Goal: Task Accomplishment & Management: Complete application form

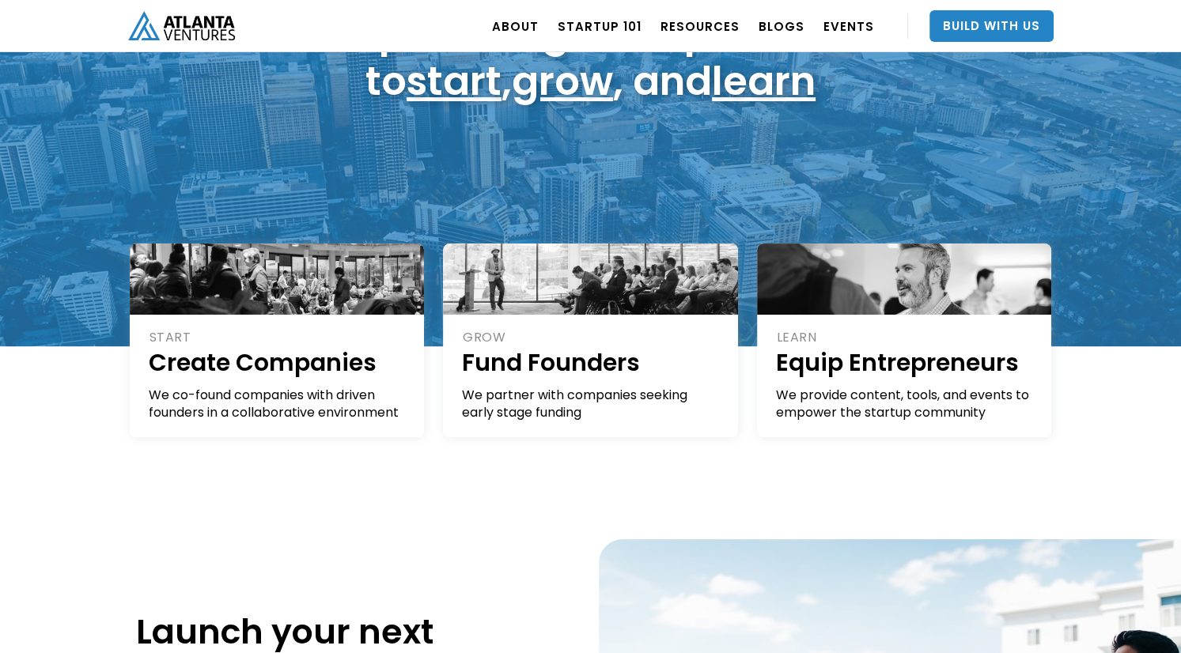
scroll to position [189, 0]
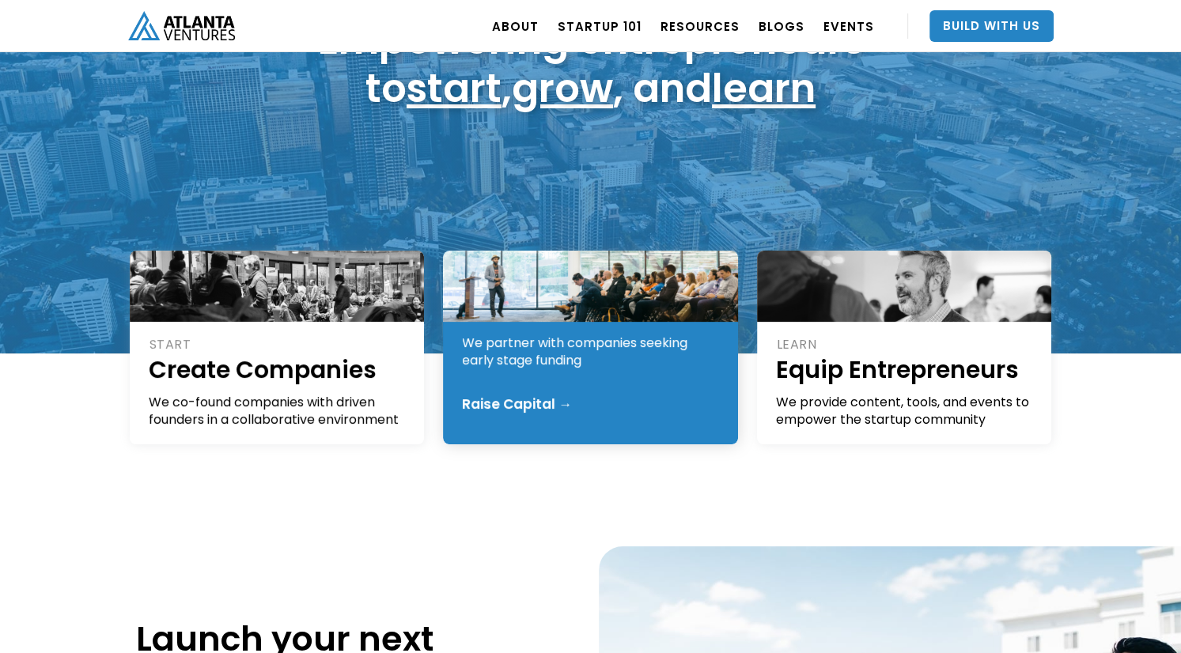
click at [460, 412] on div "GROW Fund Founders We partner with companies seeking early stage funding Raise …" at bounding box center [590, 348] width 295 height 194
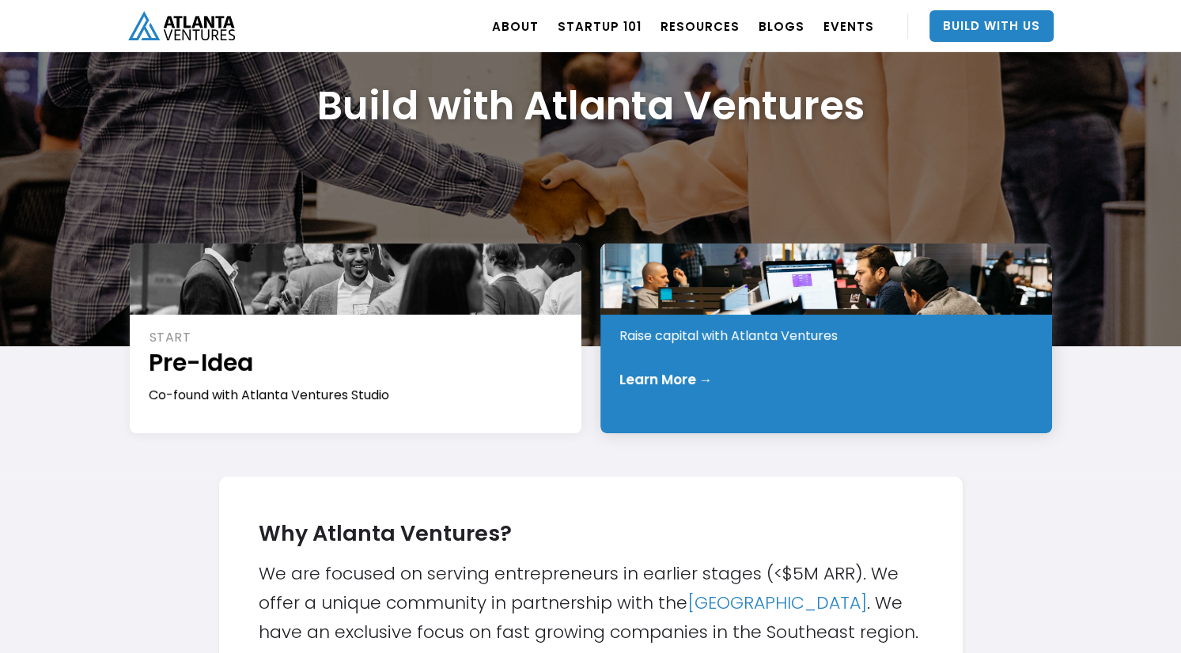
scroll to position [116, 0]
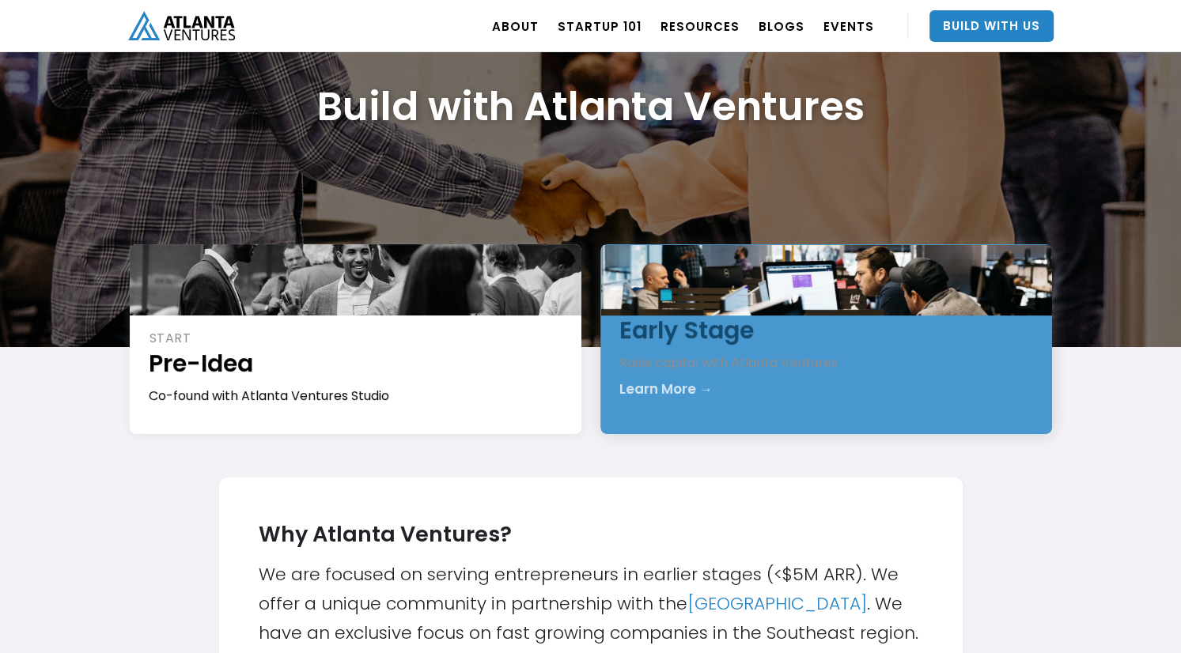
click at [733, 409] on div "INVEST Early Stage Raise capital with Atlanta Ventures Learn More →" at bounding box center [826, 339] width 452 height 190
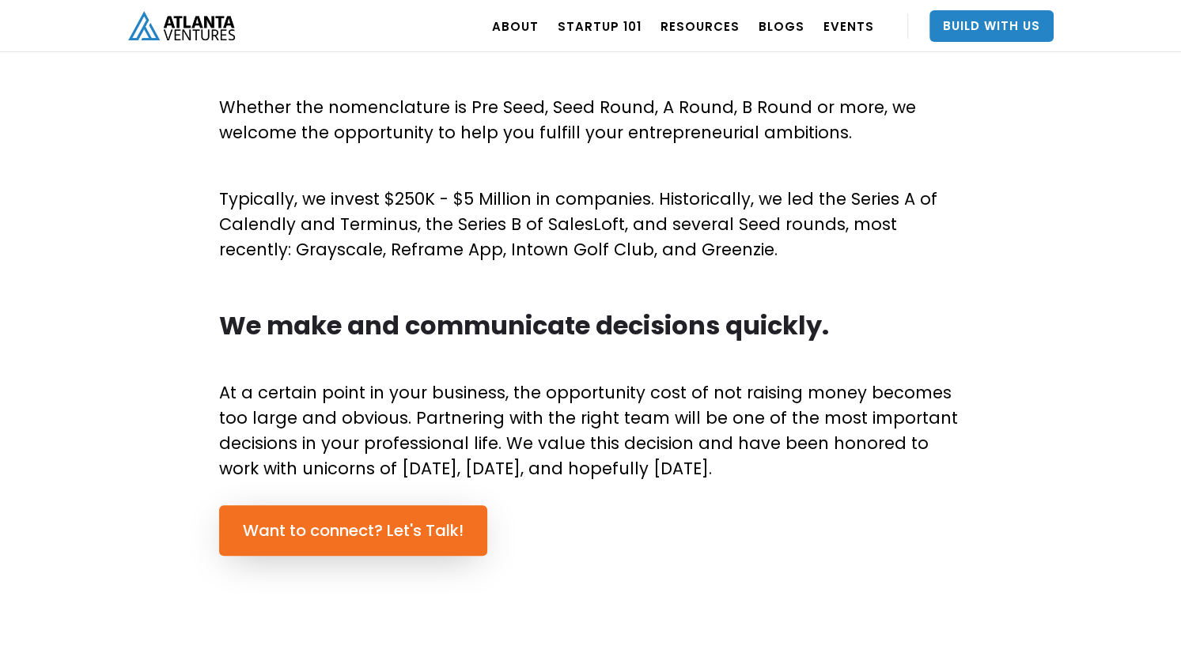
scroll to position [900, 0]
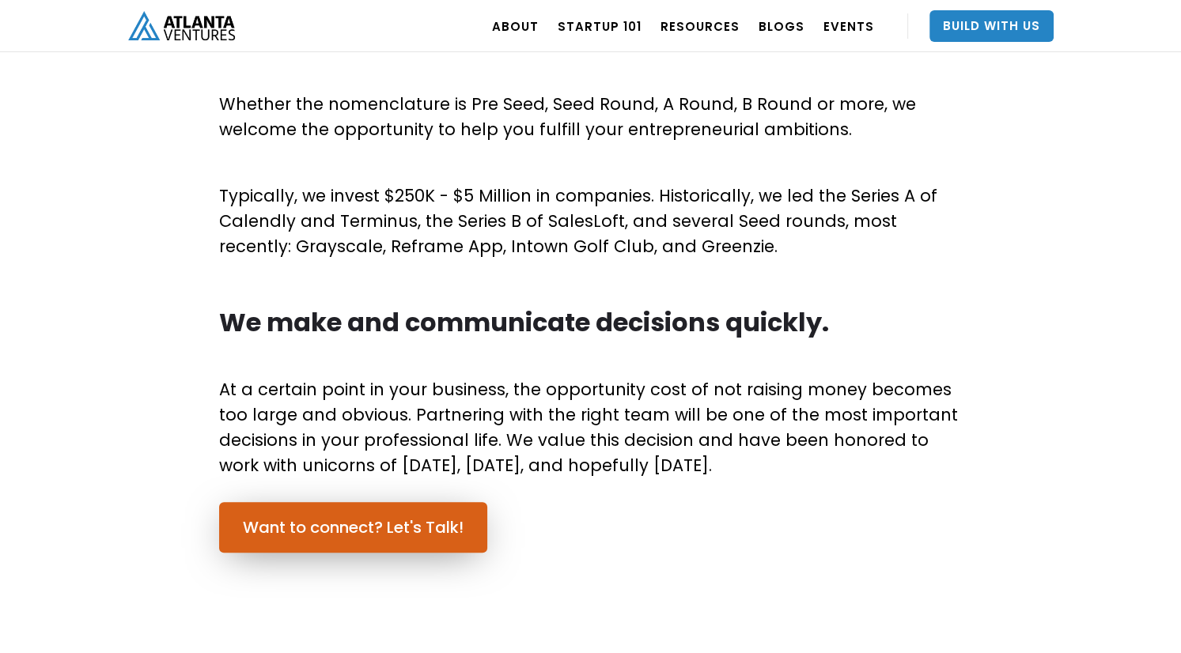
click at [422, 535] on link "Want to connect? Let's Talk!" at bounding box center [353, 527] width 268 height 51
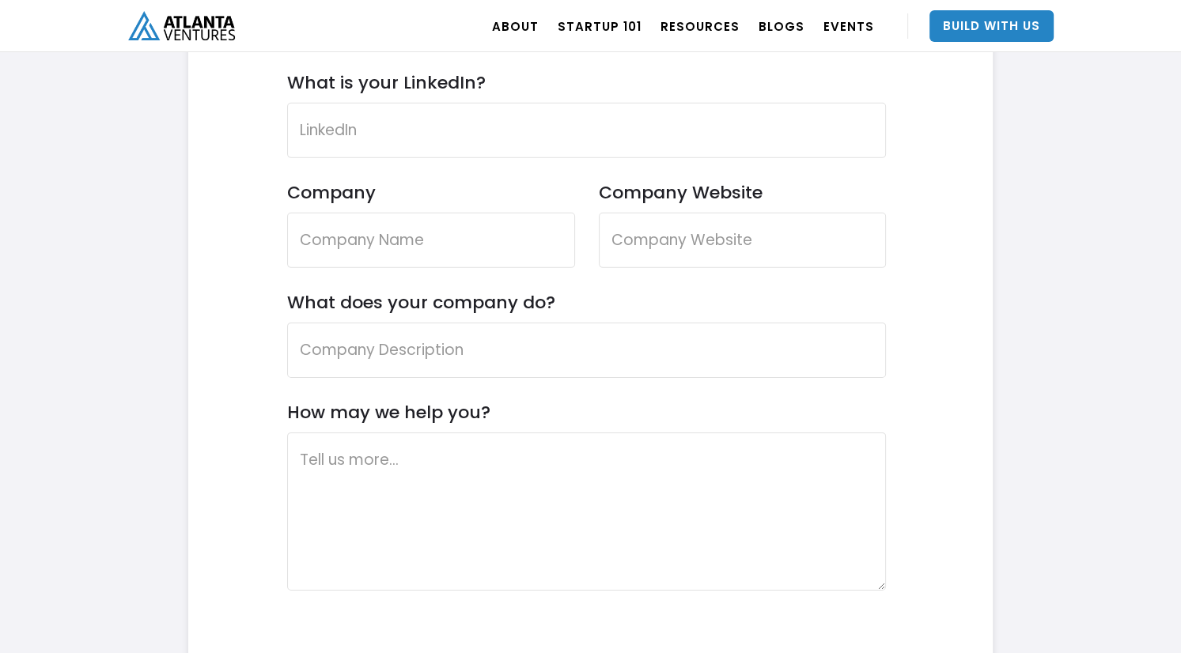
scroll to position [4881, 0]
drag, startPoint x: 565, startPoint y: 309, endPoint x: 375, endPoint y: 297, distance: 190.3
click at [375, 297] on form "Contact Us Reach out if you want to partner with Atlanta Ventures or have any q…" at bounding box center [587, 283] width 600 height 1048
drag, startPoint x: 375, startPoint y: 297, endPoint x: 252, endPoint y: 287, distance: 123.0
click at [252, 287] on div "Contact Us Reach out if you want to partner with Atlanta Ventures or have any q…" at bounding box center [586, 275] width 749 height 1064
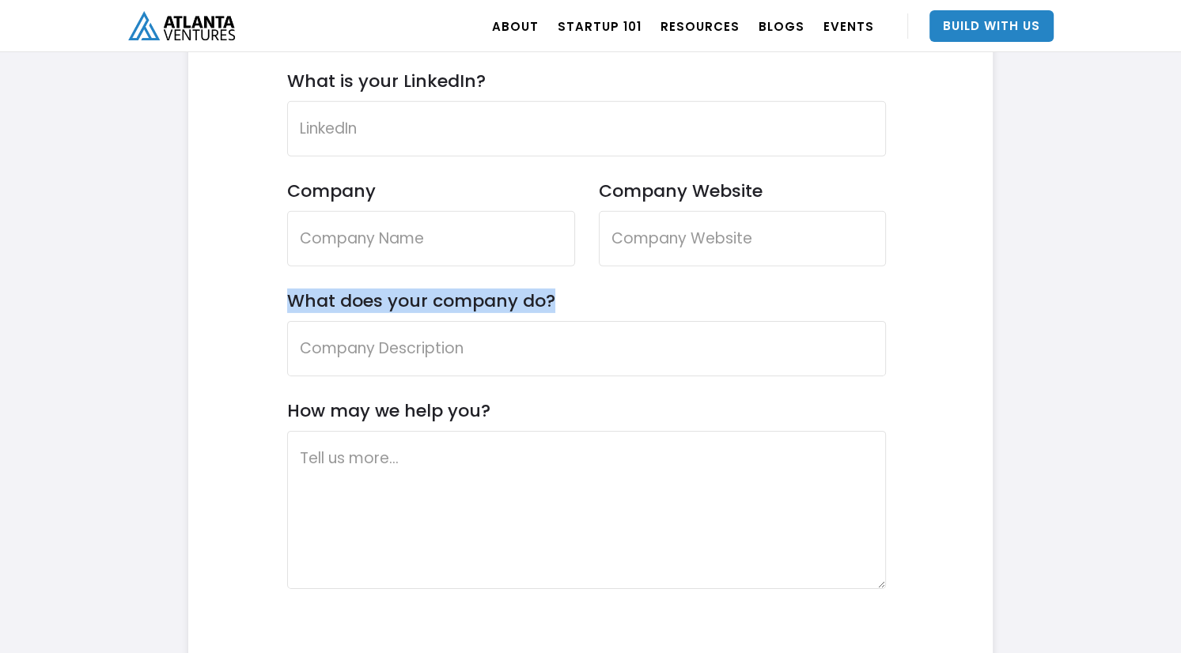
drag, startPoint x: 273, startPoint y: 293, endPoint x: 557, endPoint y: 304, distance: 284.2
click at [557, 304] on div "Contact Us Reach out if you want to partner with Atlanta Ventures or have any q…" at bounding box center [586, 275] width 749 height 1064
drag, startPoint x: 557, startPoint y: 304, endPoint x: 517, endPoint y: 304, distance: 40.3
copy label "What does your company do?"
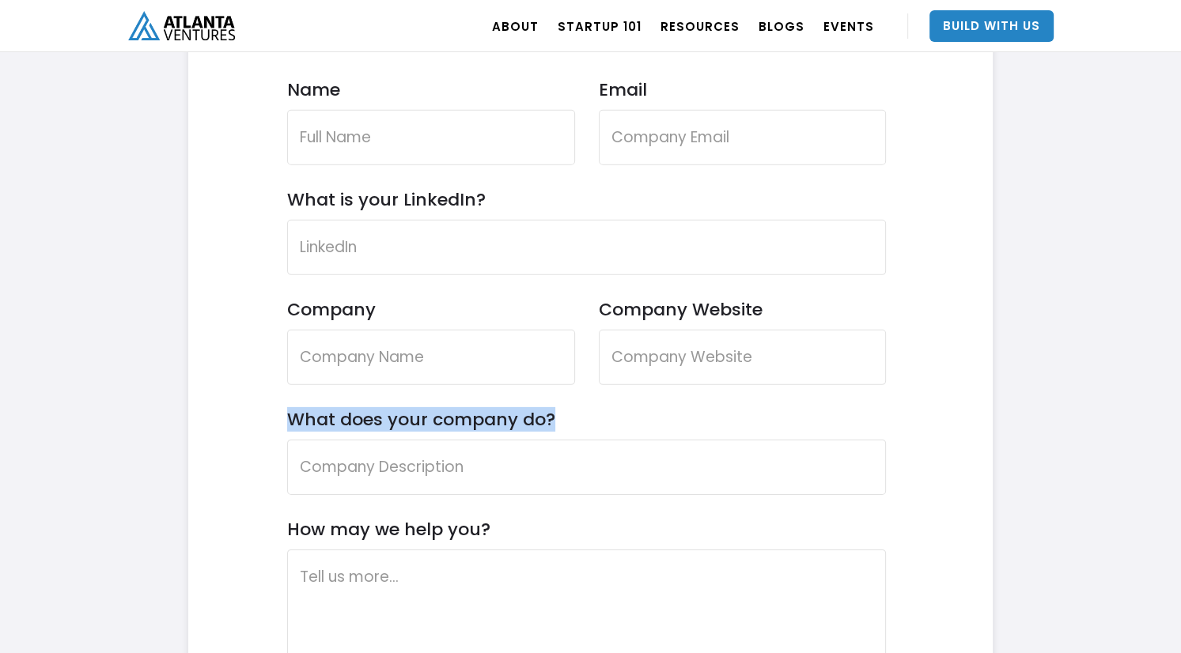
scroll to position [4864, 0]
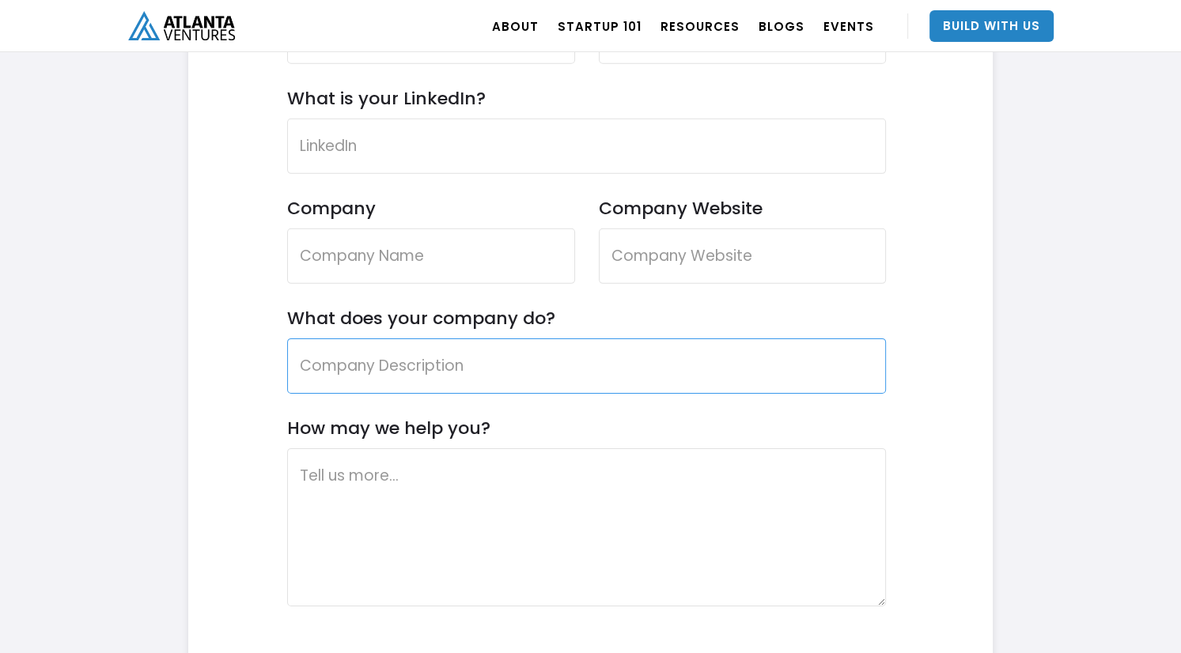
click at [508, 362] on input "What does your company do?" at bounding box center [587, 366] width 600 height 55
paste input "RevaTerra is the world's first AI-powered bioenergy company that converts waste…"
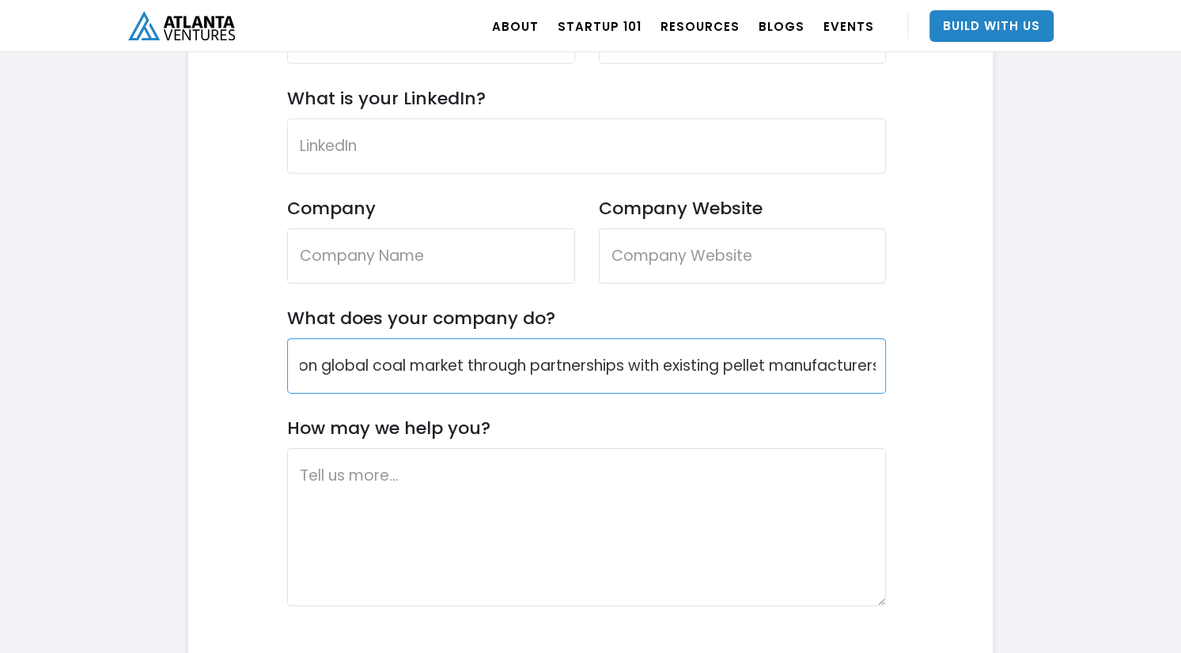
type input "RevaTerra is the world's first AI-powered bioenergy company that converts waste…"
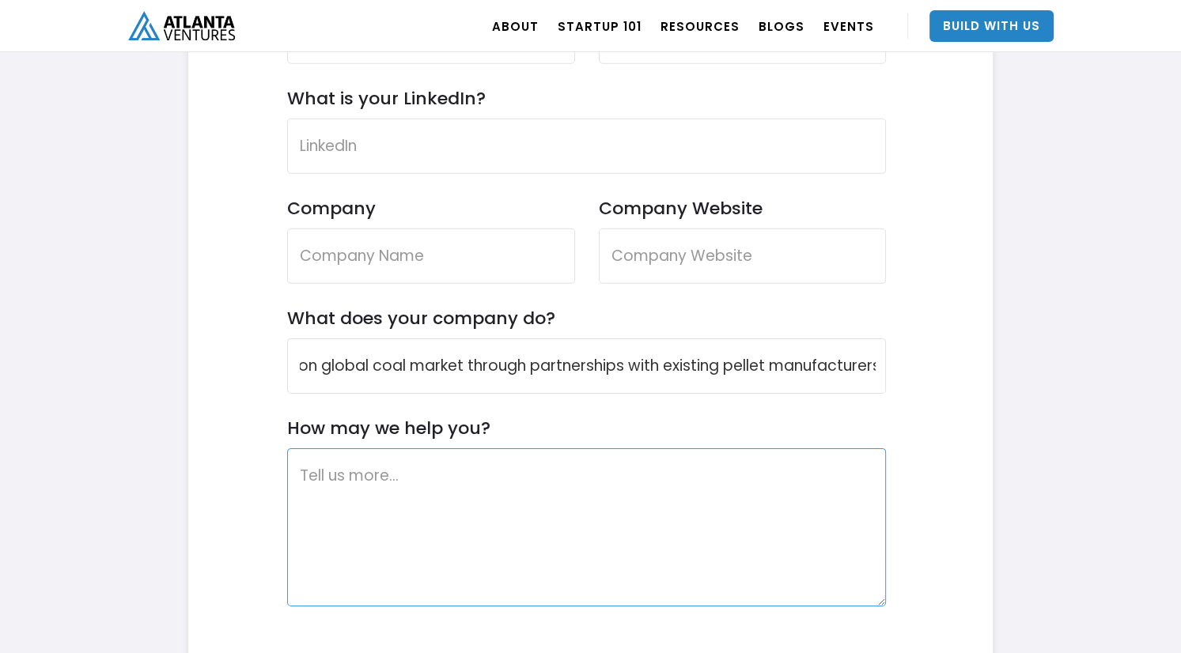
click at [532, 458] on textarea "How may we help you?" at bounding box center [587, 528] width 600 height 158
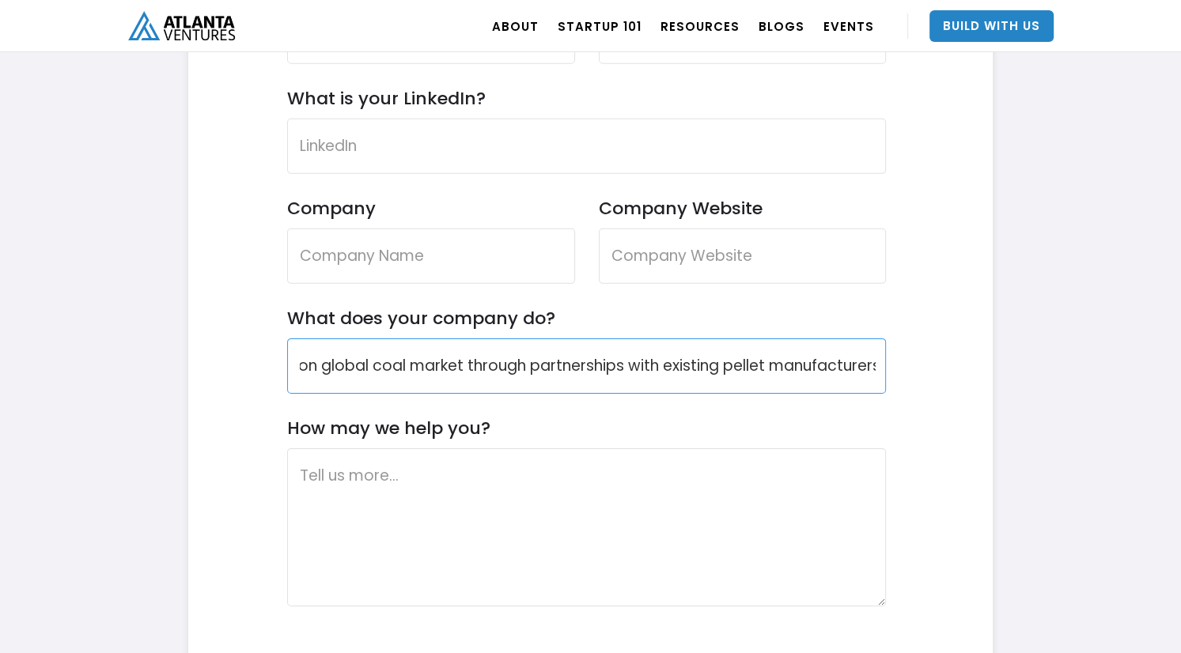
drag, startPoint x: 484, startPoint y: 353, endPoint x: 961, endPoint y: 444, distance: 485.7
click at [961, 444] on div "Contact Us Reach out if you want to partner with Atlanta Ventures or have any q…" at bounding box center [590, 292] width 805 height 1064
click at [950, 395] on div "Contact Us Reach out if you want to partner with Atlanta Ventures or have any q…" at bounding box center [586, 292] width 749 height 1064
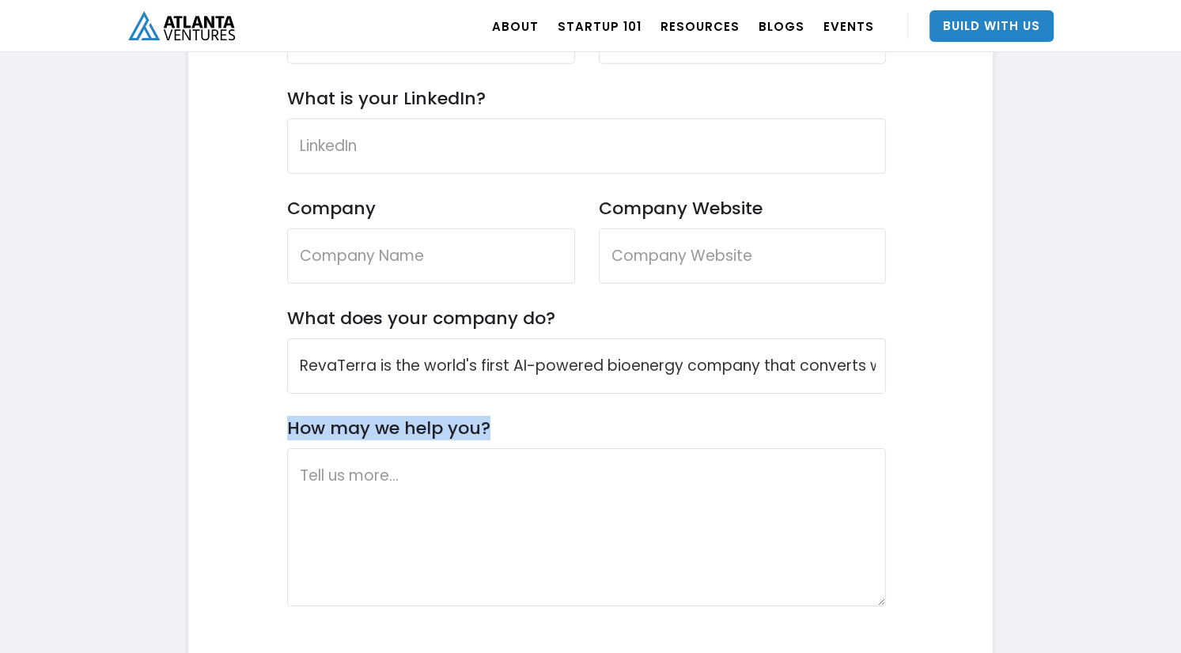
drag, startPoint x: 495, startPoint y: 422, endPoint x: 280, endPoint y: 417, distance: 215.3
click at [280, 417] on div "Contact Us Reach out if you want to partner with Atlanta Ventures or have any q…" at bounding box center [586, 292] width 749 height 1064
drag, startPoint x: 280, startPoint y: 417, endPoint x: 290, endPoint y: 415, distance: 9.6
copy label "How may we help you?"
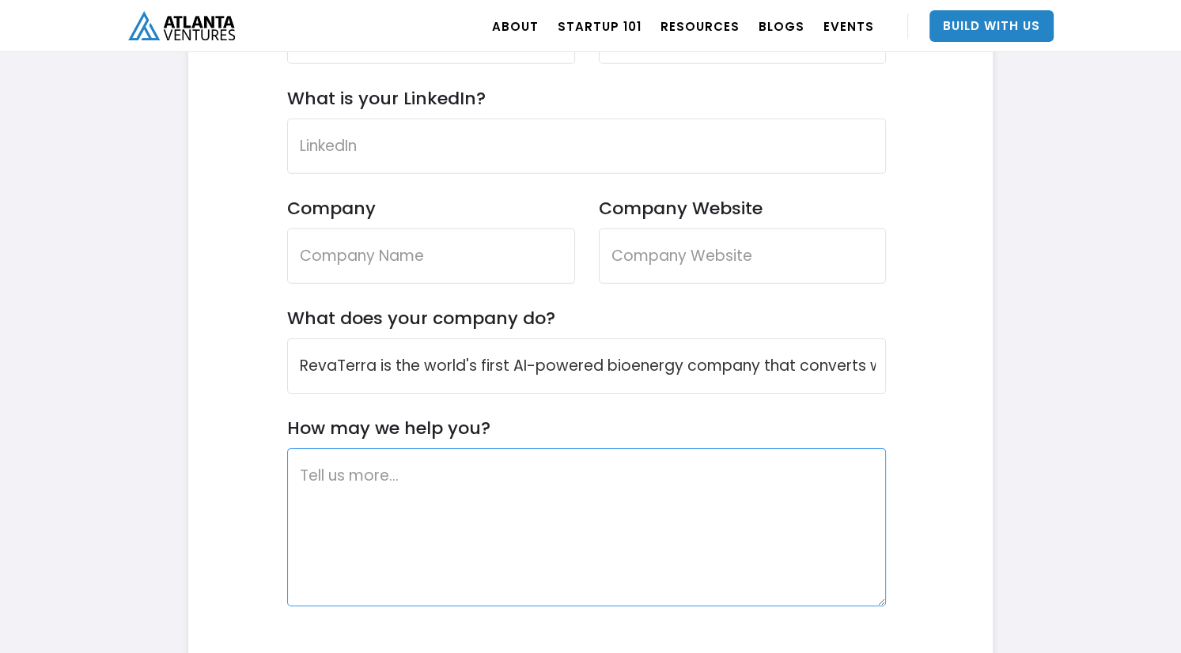
click at [540, 498] on textarea "How may we help you?" at bounding box center [587, 528] width 600 height 158
paste textarea "We're seeking Atlanta Ventures' support in three key areas: Investment: We're r…"
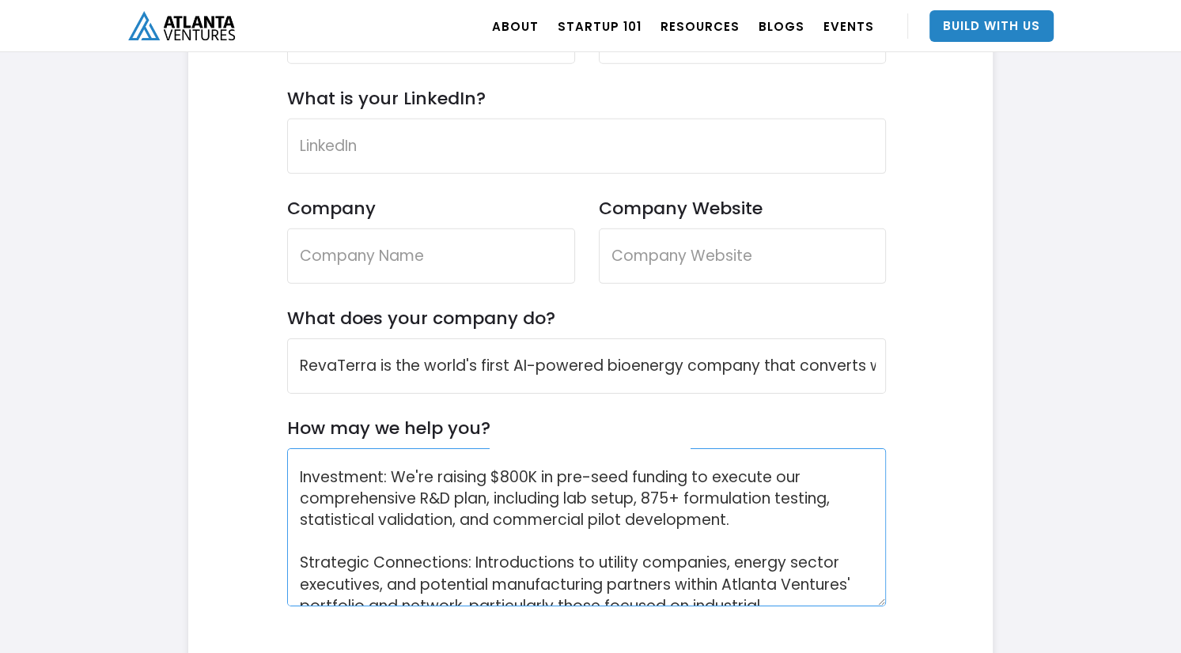
scroll to position [44, 0]
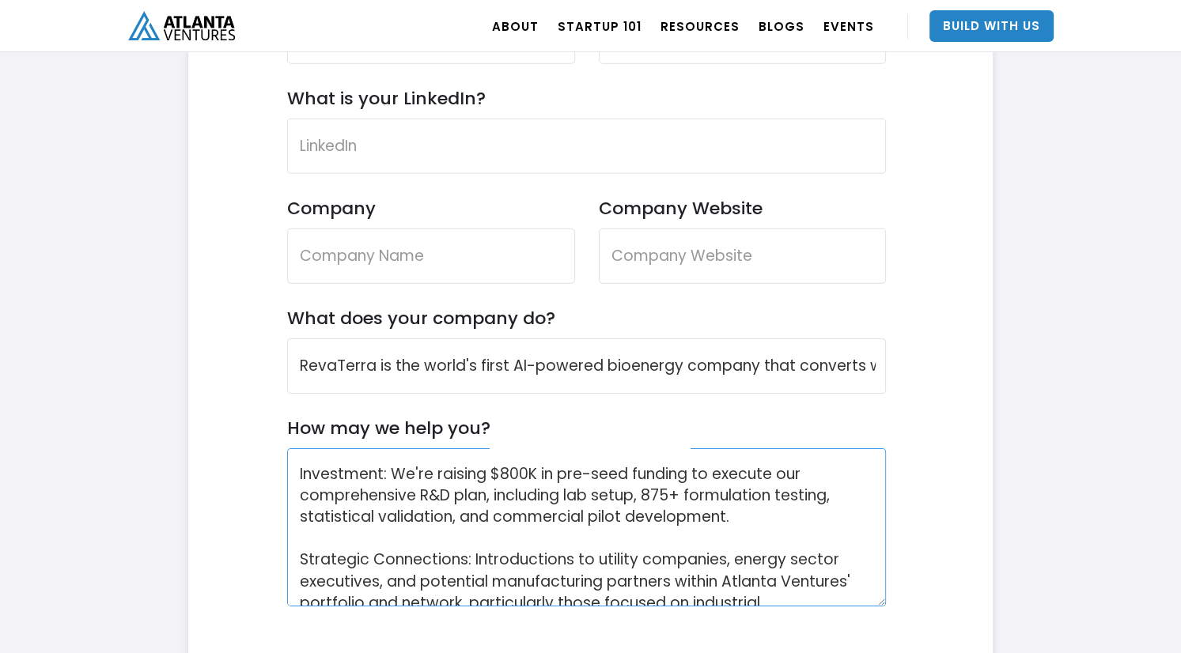
drag, startPoint x: 644, startPoint y: 492, endPoint x: 683, endPoint y: 493, distance: 38.8
click at [683, 493] on textarea "We're seeking Atlanta Ventures' support in three key areas: Investment: We're r…" at bounding box center [587, 528] width 600 height 158
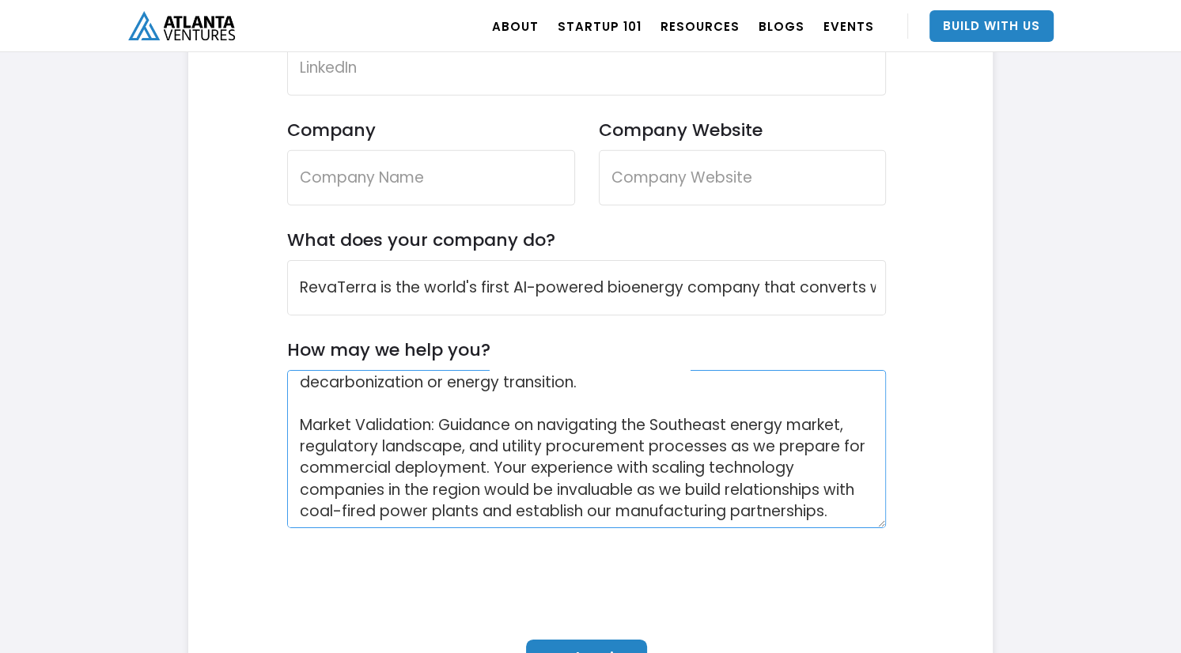
scroll to position [4943, 0]
type textarea "We're seeking Atlanta Ventures' support in three key areas: Investment: We're r…"
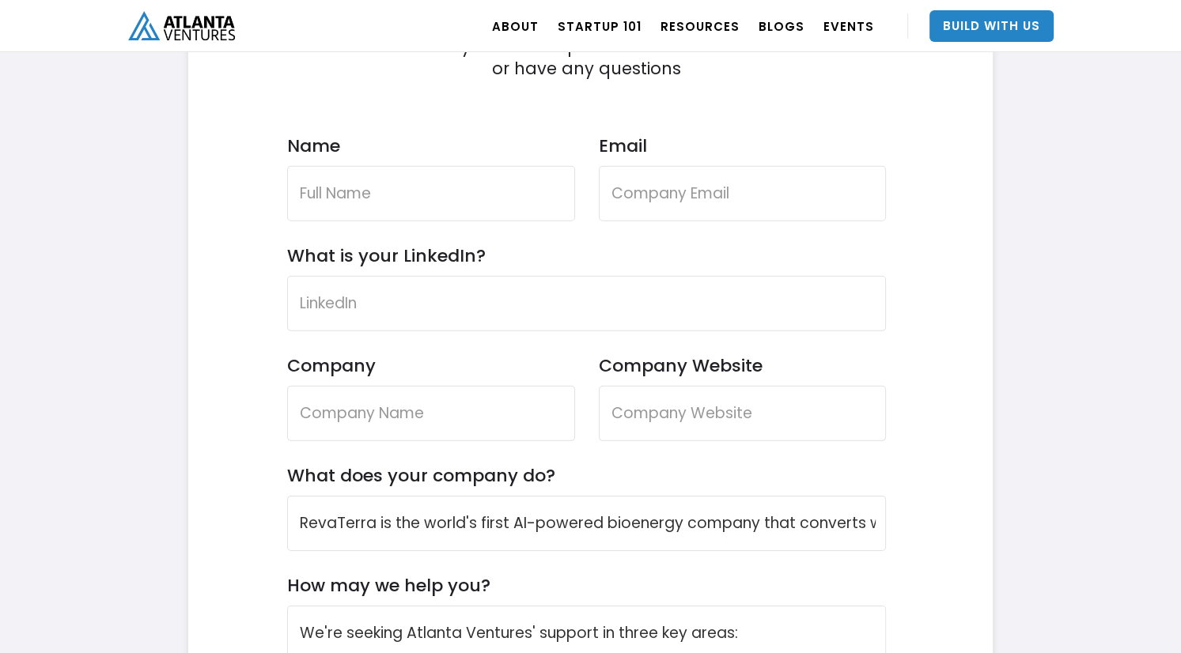
scroll to position [4706, 0]
click at [438, 210] on input "Name" at bounding box center [431, 194] width 288 height 55
type input "Joseph Napier"
click at [717, 207] on input "Email" at bounding box center [743, 194] width 288 height 55
paste input "joe@revaterra.co"
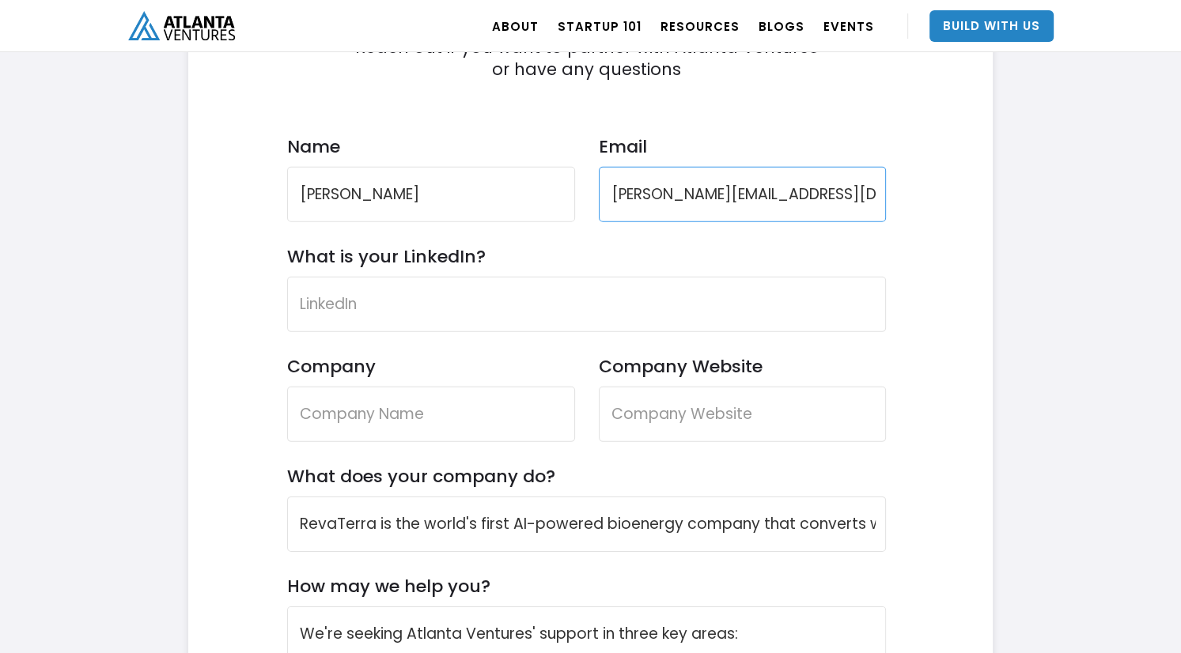
type input "joe@revaterra.co"
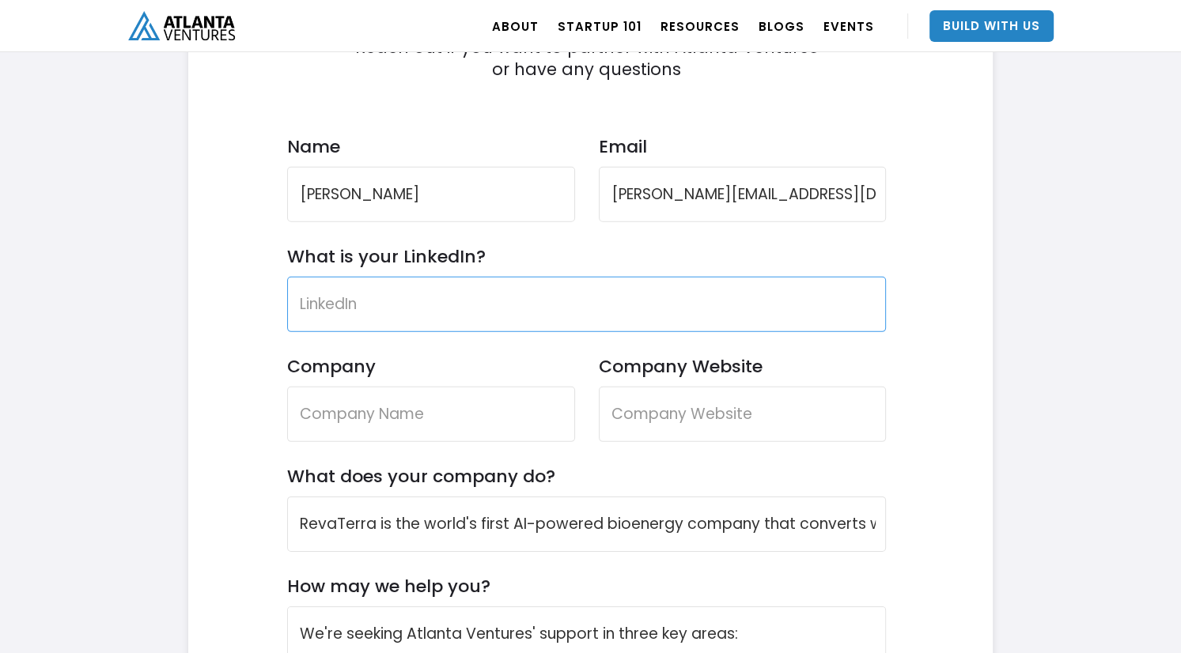
click at [523, 278] on input "What is your LinkedIn?" at bounding box center [587, 304] width 600 height 55
paste input "https://www.linkedin.com/in/joe-napier/"
type input "https://www.linkedin.com/in/joe-napier/"
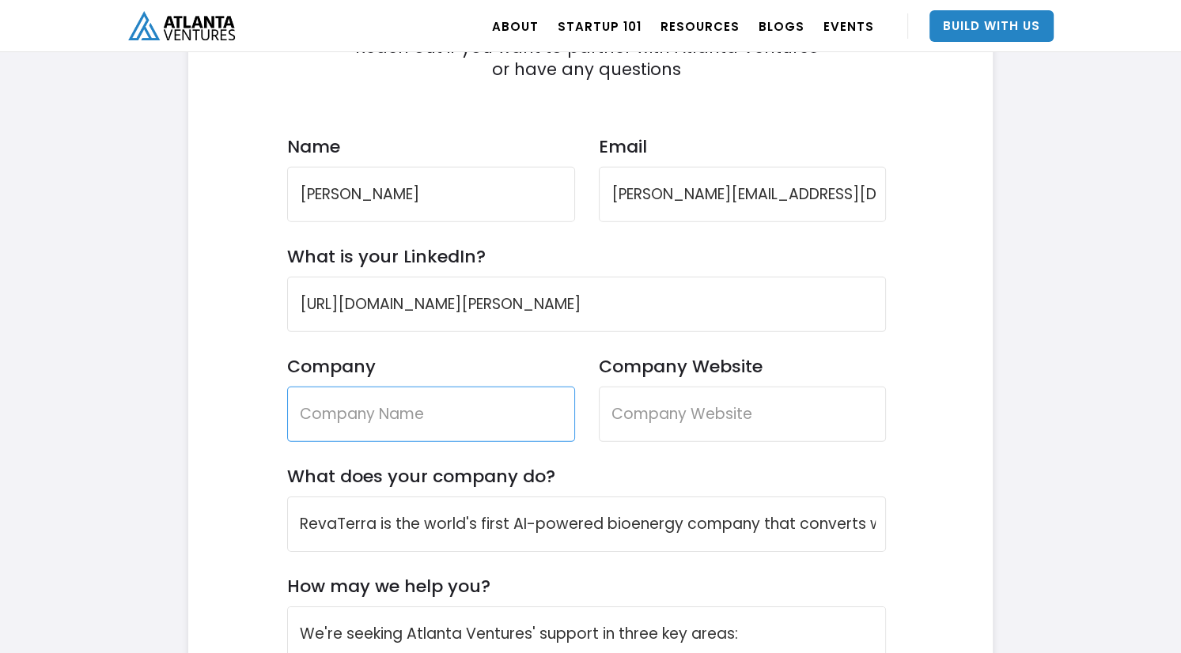
click at [427, 425] on input "Company" at bounding box center [431, 414] width 288 height 55
type input "RevaTerra"
click at [690, 441] on div "Company Website" at bounding box center [743, 411] width 288 height 110
click at [642, 418] on input "Company Website" at bounding box center [743, 414] width 288 height 55
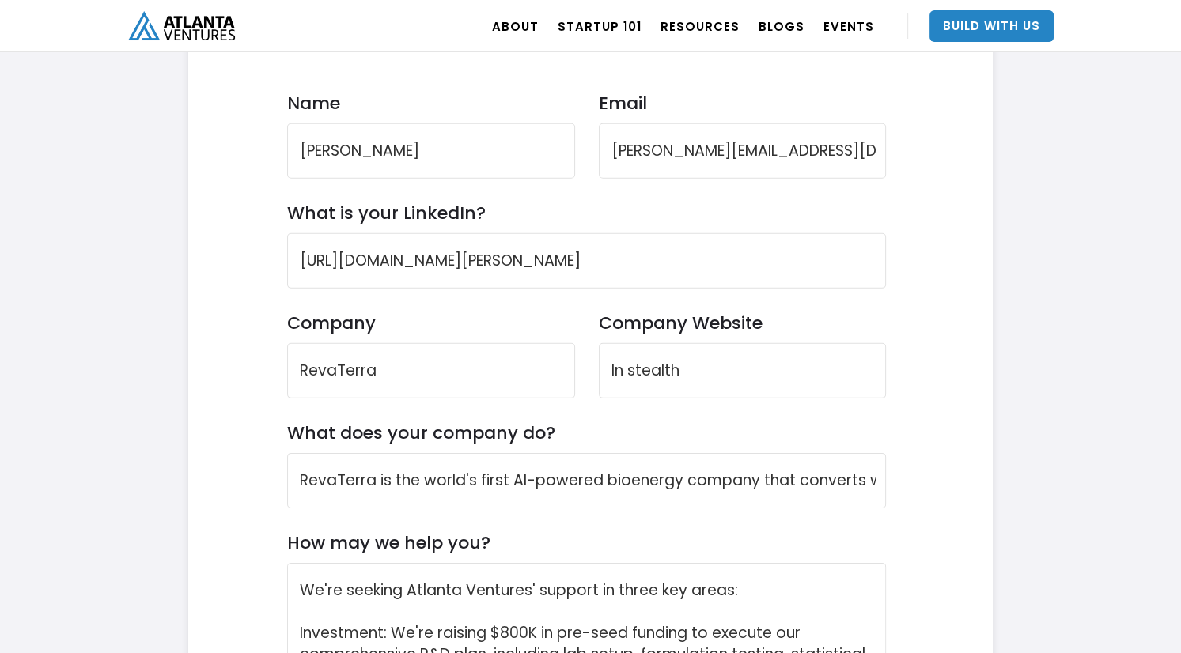
scroll to position [4748, 0]
click at [724, 385] on input "In stealth" at bounding box center [743, 372] width 288 height 55
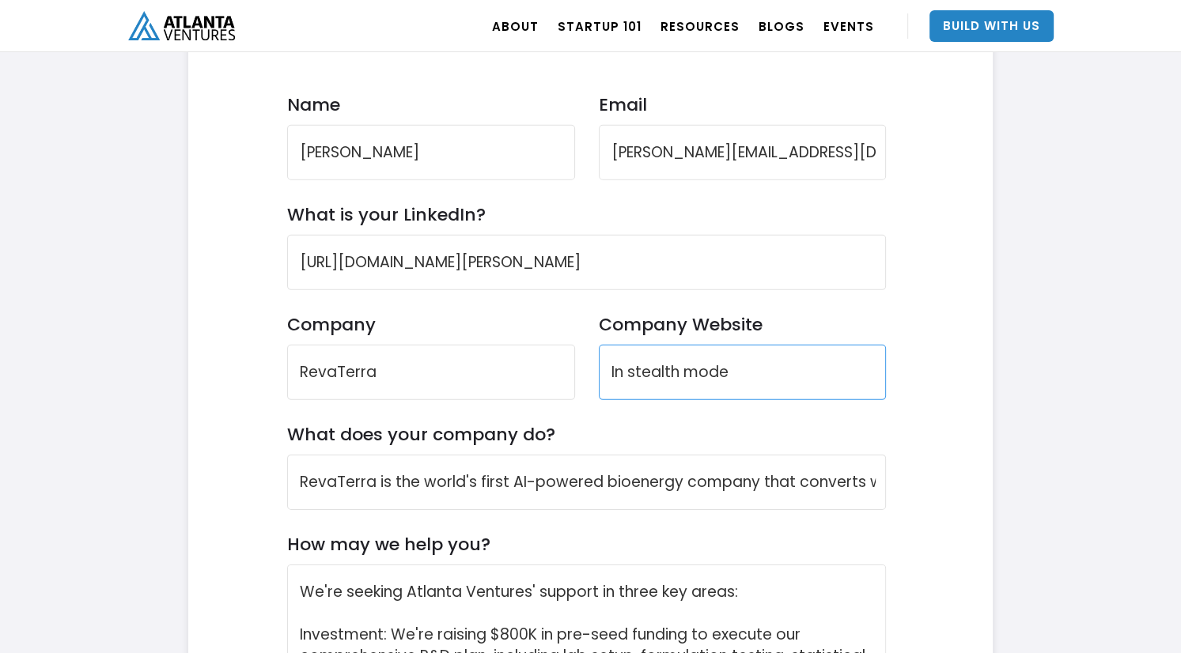
type input "In stealth mode"
click at [907, 440] on div "Contact Us Reach out if you want to partner with Atlanta Ventures or have any q…" at bounding box center [586, 409] width 749 height 1064
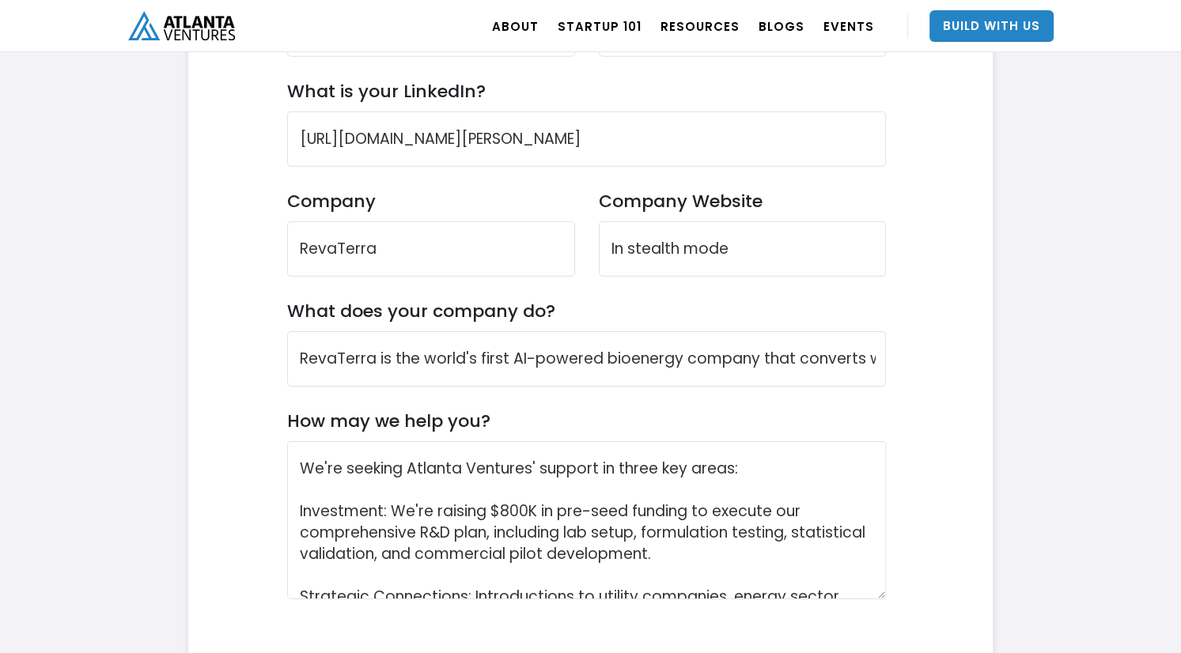
scroll to position [4875, 0]
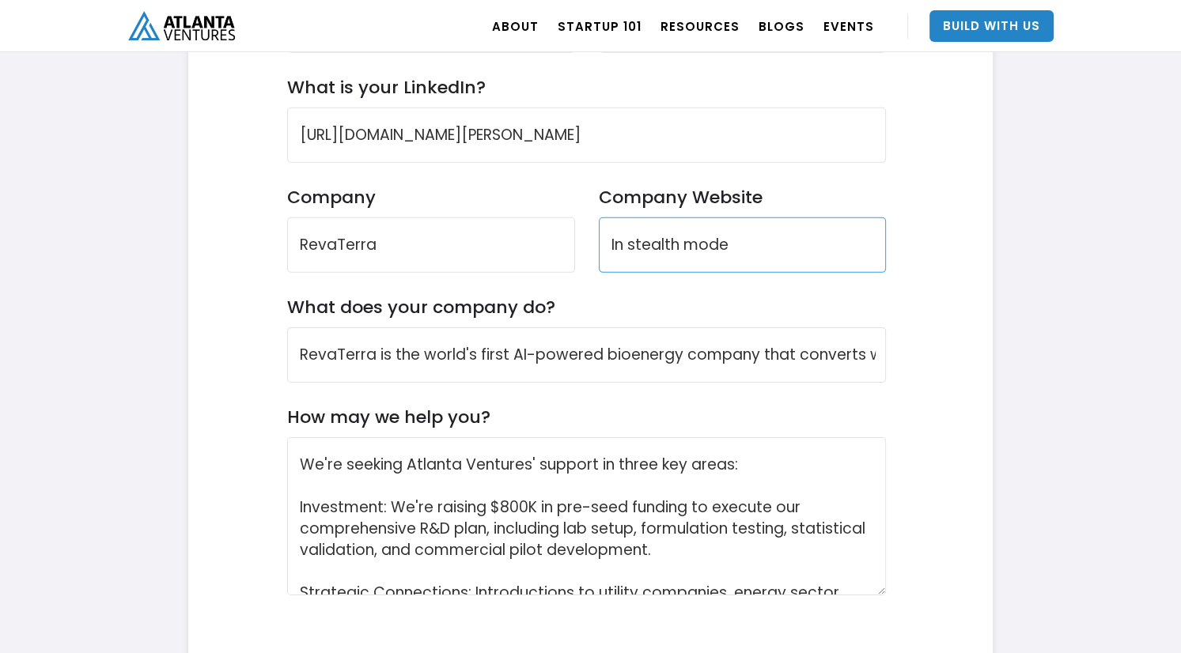
click at [697, 241] on input "In stealth mode" at bounding box center [743, 245] width 288 height 55
click at [949, 313] on div "Contact Us Reach out if you want to partner with Atlanta Ventures or have any q…" at bounding box center [586, 281] width 749 height 1064
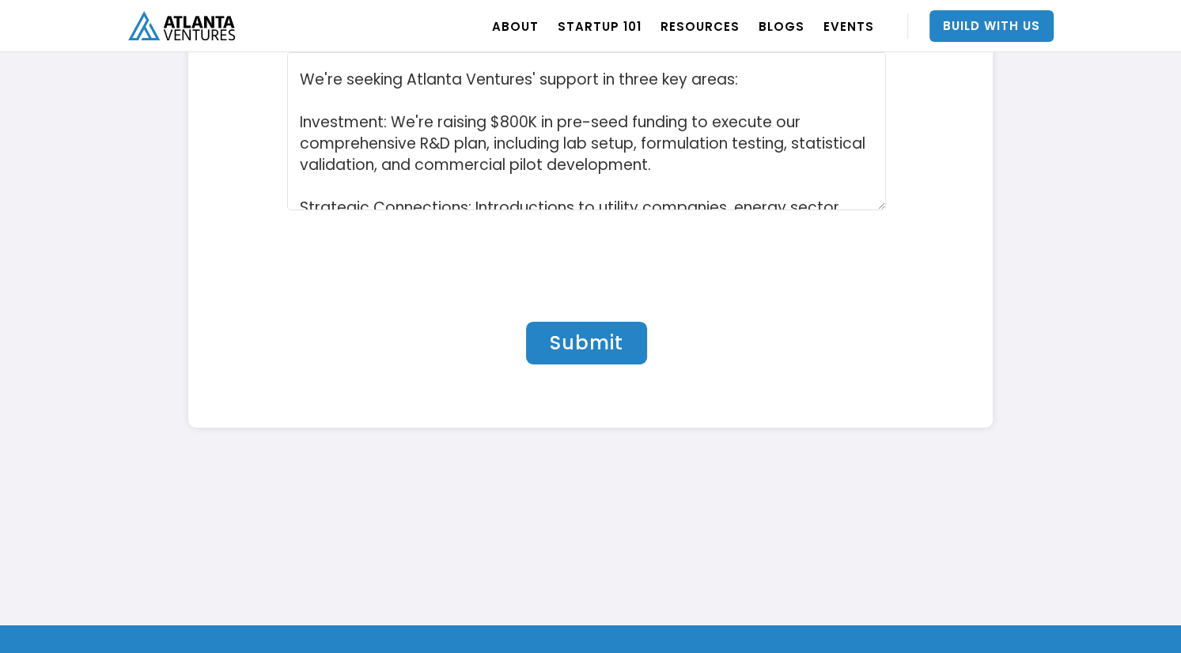
scroll to position [5260, 0]
click at [604, 350] on input "Submit" at bounding box center [586, 344] width 121 height 43
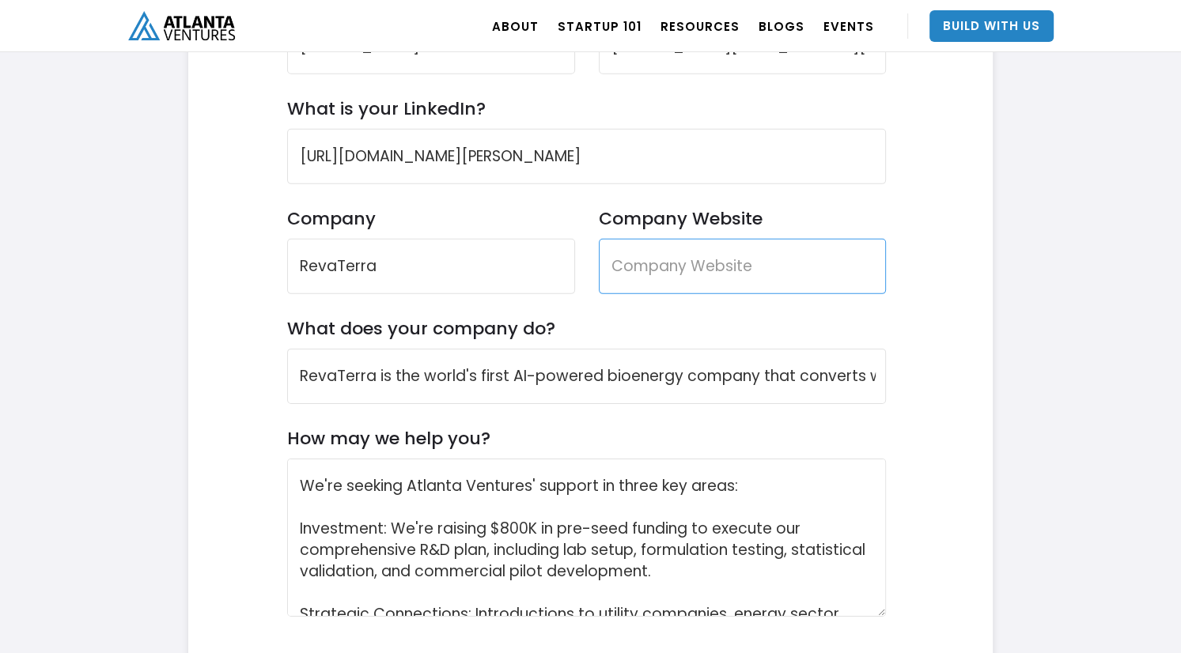
scroll to position [4797, 0]
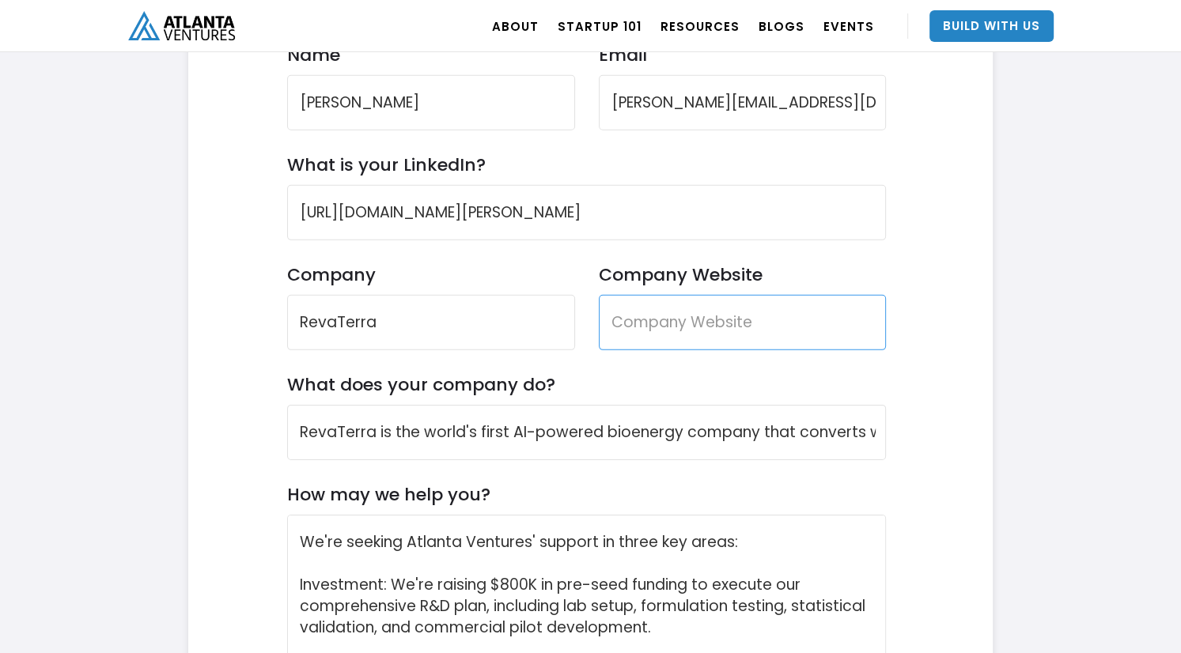
click at [710, 295] on input "Company Website" at bounding box center [743, 322] width 288 height 55
type input "Stealth Mode Startup"
click at [919, 376] on div "Contact Us Reach out if you want to partner with Atlanta Ventures or have any q…" at bounding box center [586, 359] width 749 height 1064
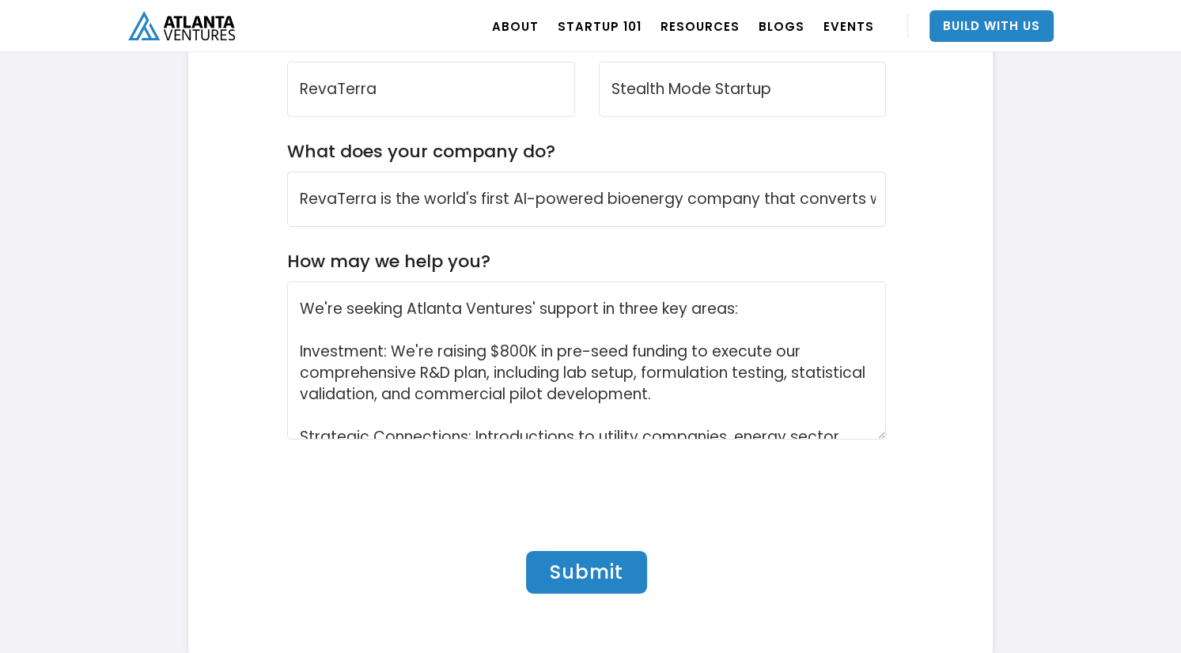
scroll to position [5062, 0]
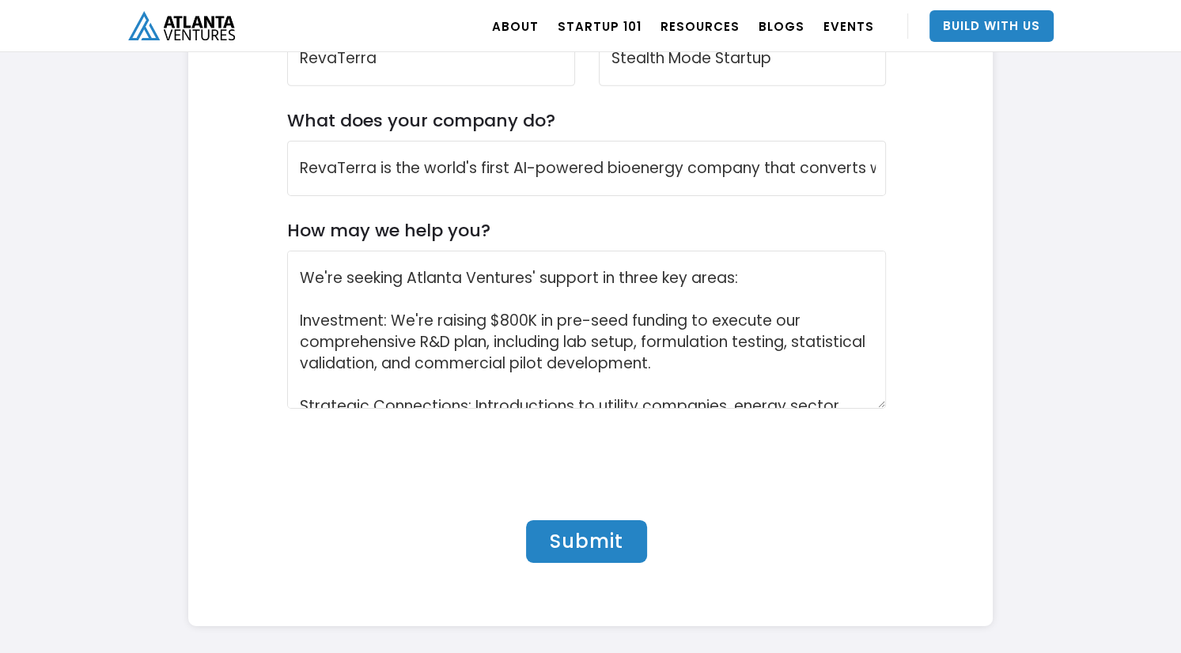
click at [573, 535] on input "Submit" at bounding box center [586, 542] width 121 height 43
